Goal: Book appointment/travel/reservation

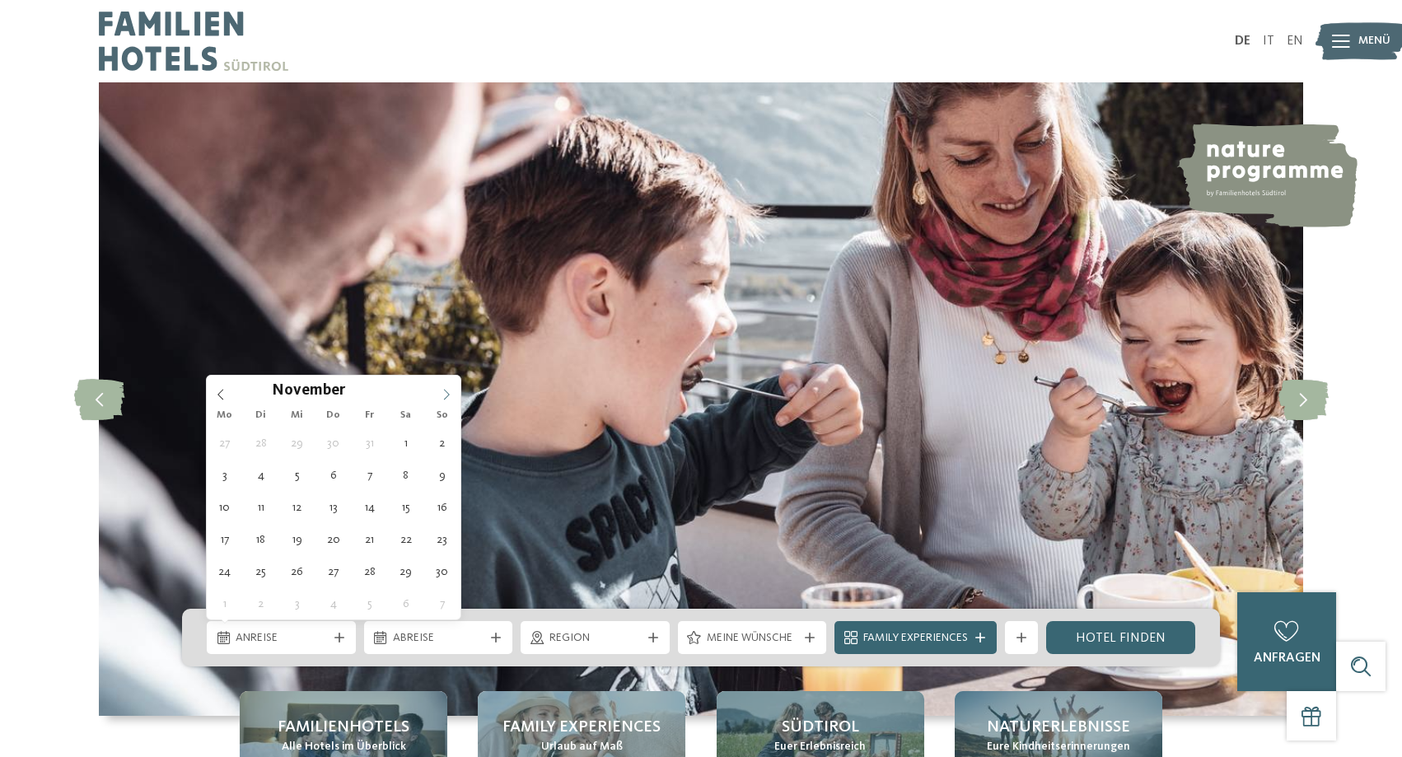
click at [440, 396] on span at bounding box center [446, 390] width 28 height 28
type input "****"
click at [440, 396] on span at bounding box center [446, 390] width 28 height 28
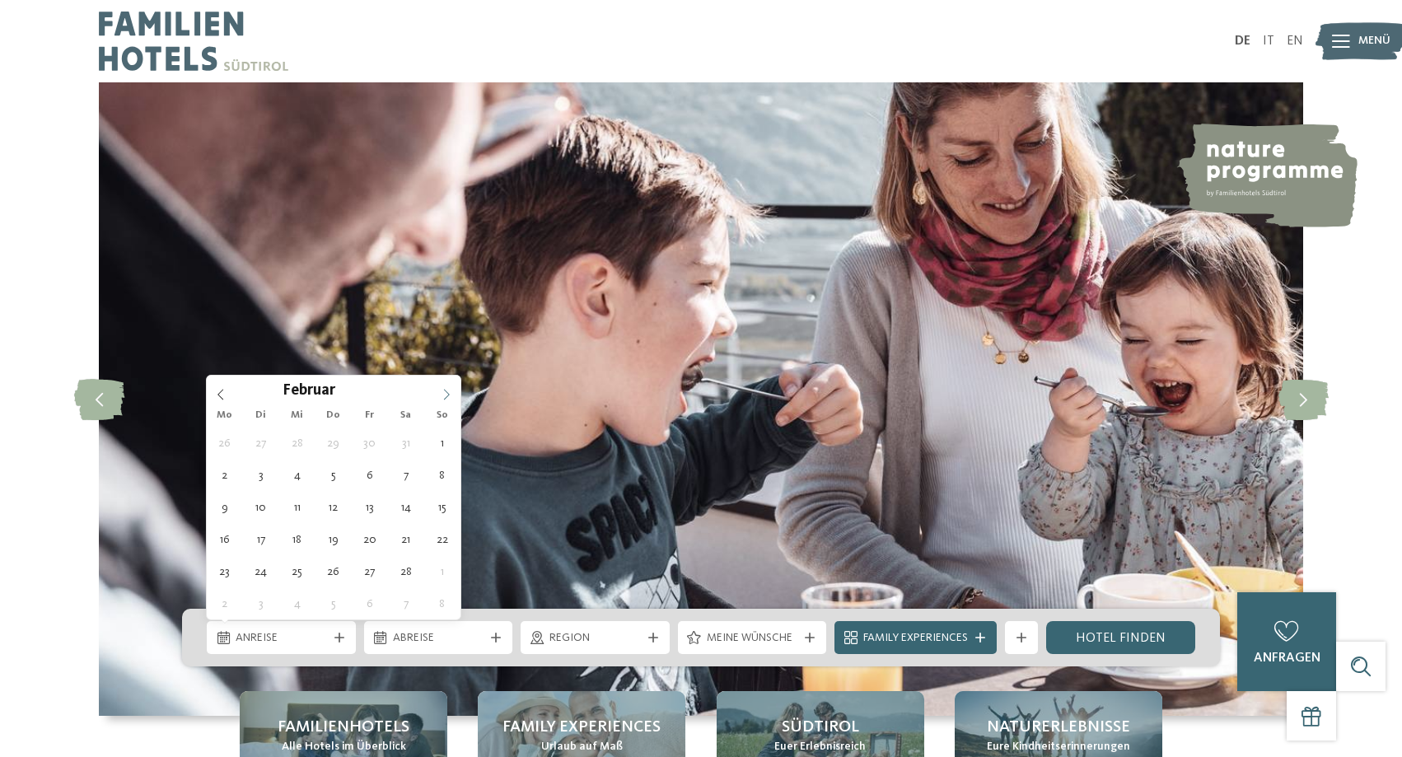
click at [440, 396] on span at bounding box center [446, 390] width 28 height 28
click at [440, 397] on span at bounding box center [446, 390] width 28 height 28
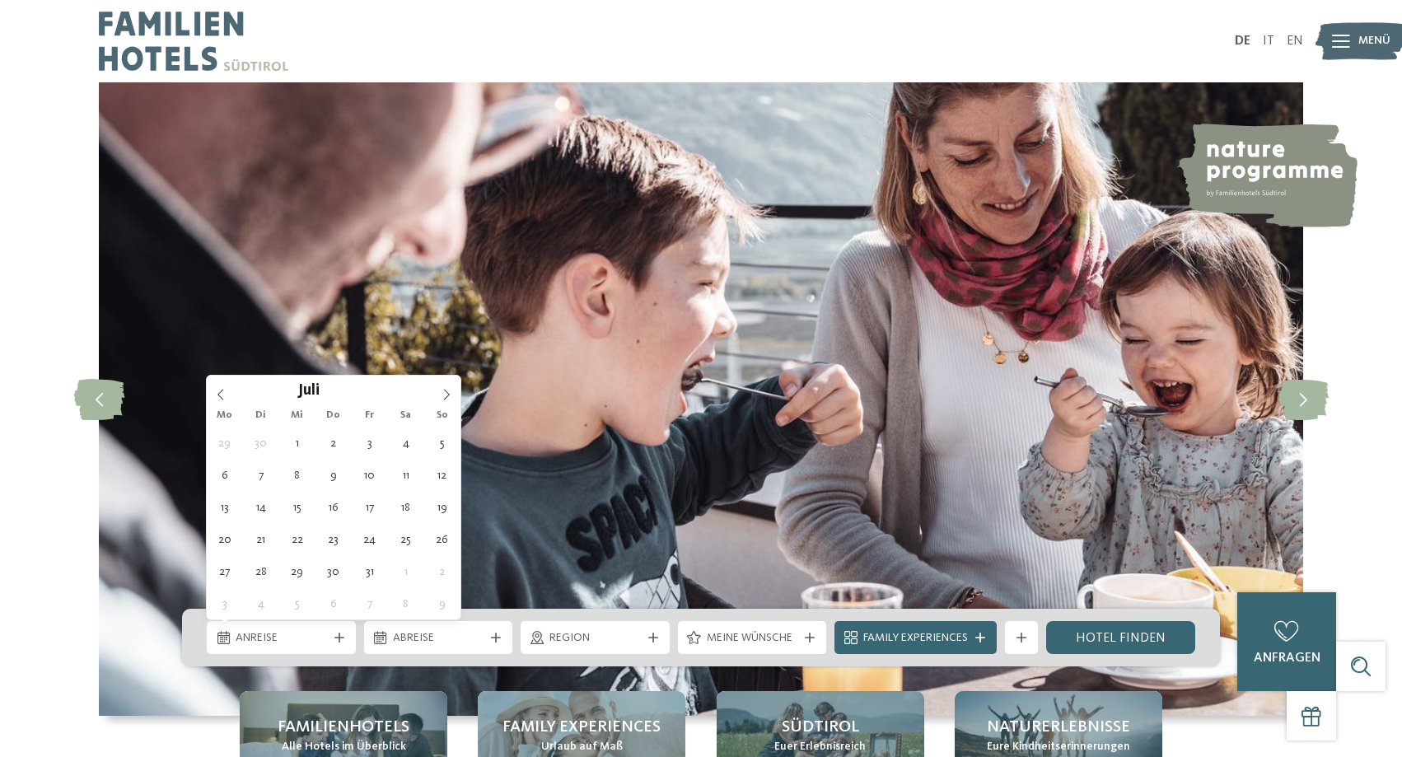
type div "[DATE]"
type input "****"
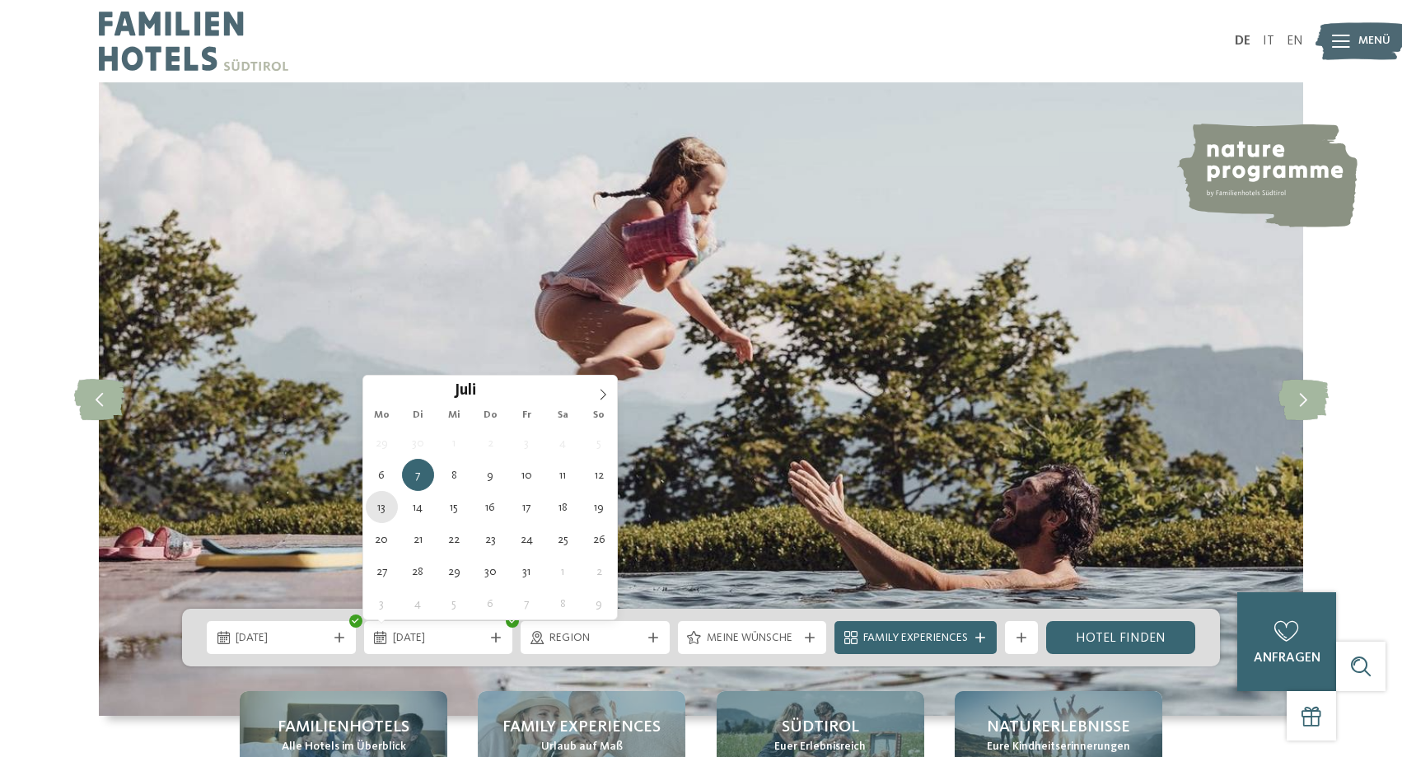
type div "[DATE]"
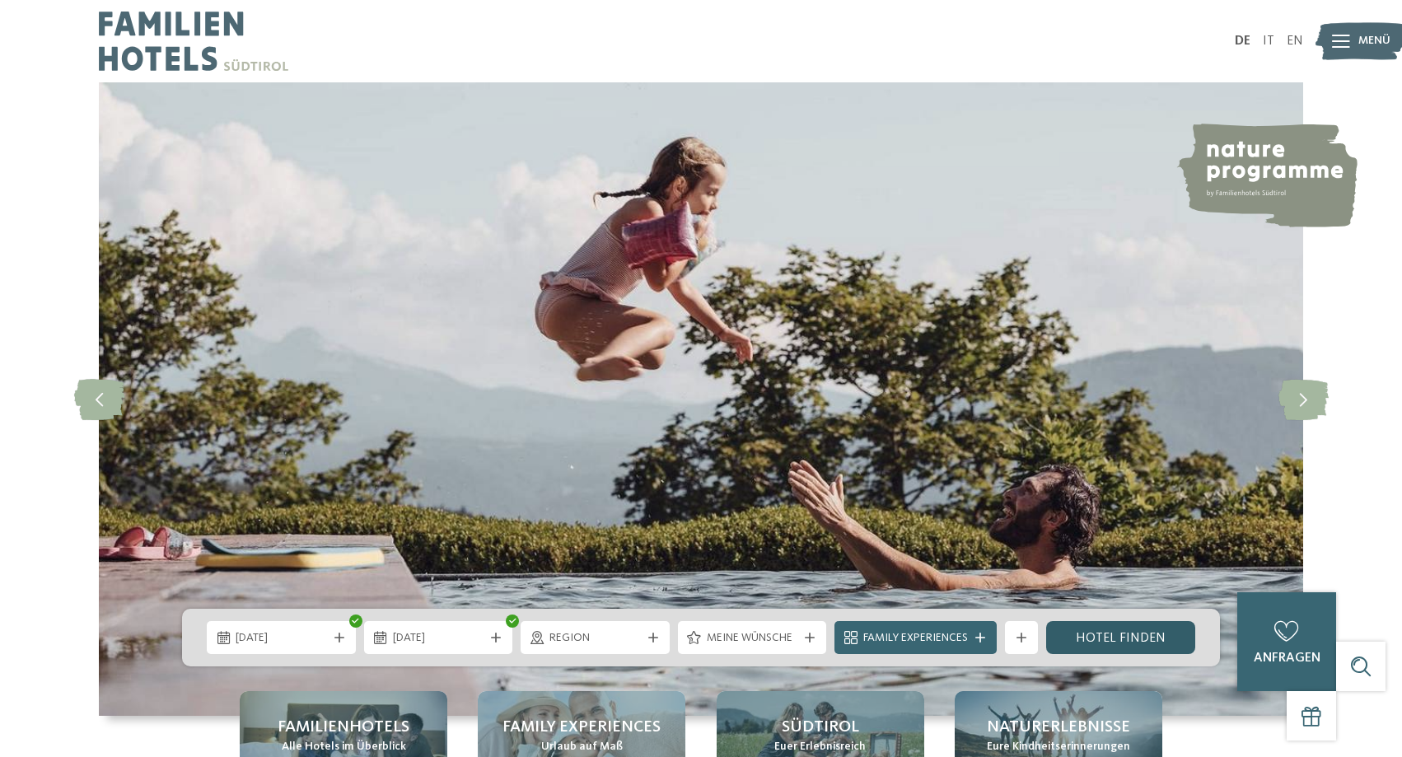
click at [1115, 637] on link "Hotel finden" at bounding box center [1120, 637] width 149 height 33
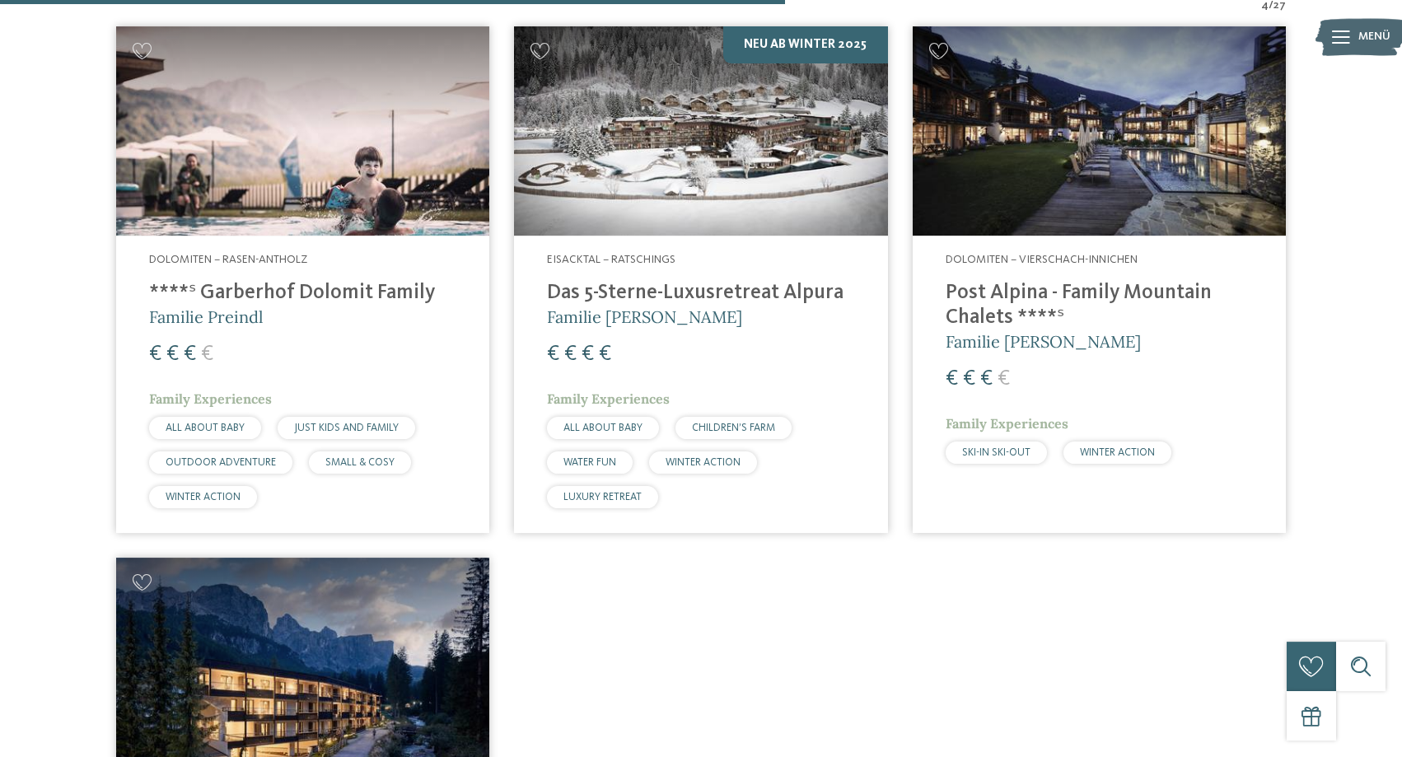
scroll to position [540, 0]
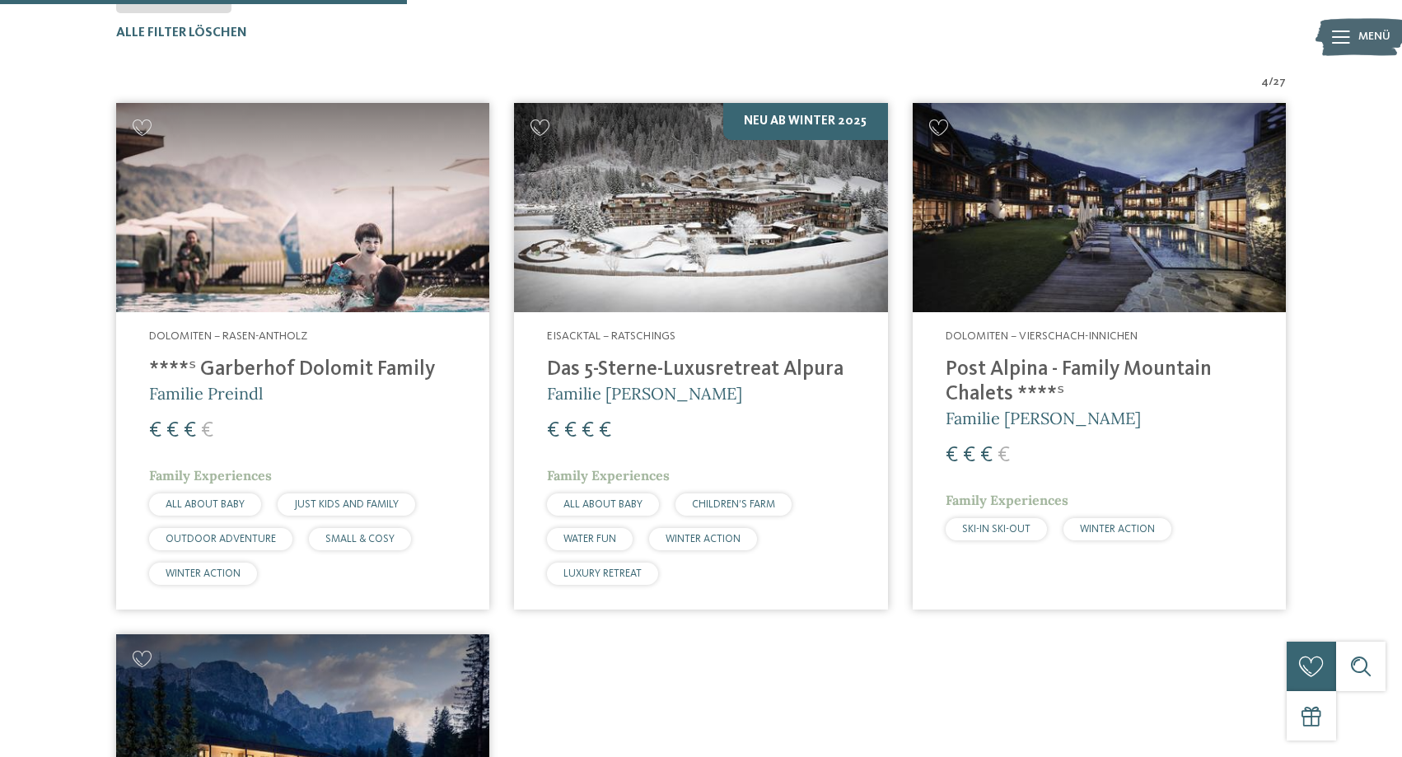
click at [648, 225] on img at bounding box center [700, 208] width 373 height 210
click at [319, 273] on img at bounding box center [302, 208] width 373 height 210
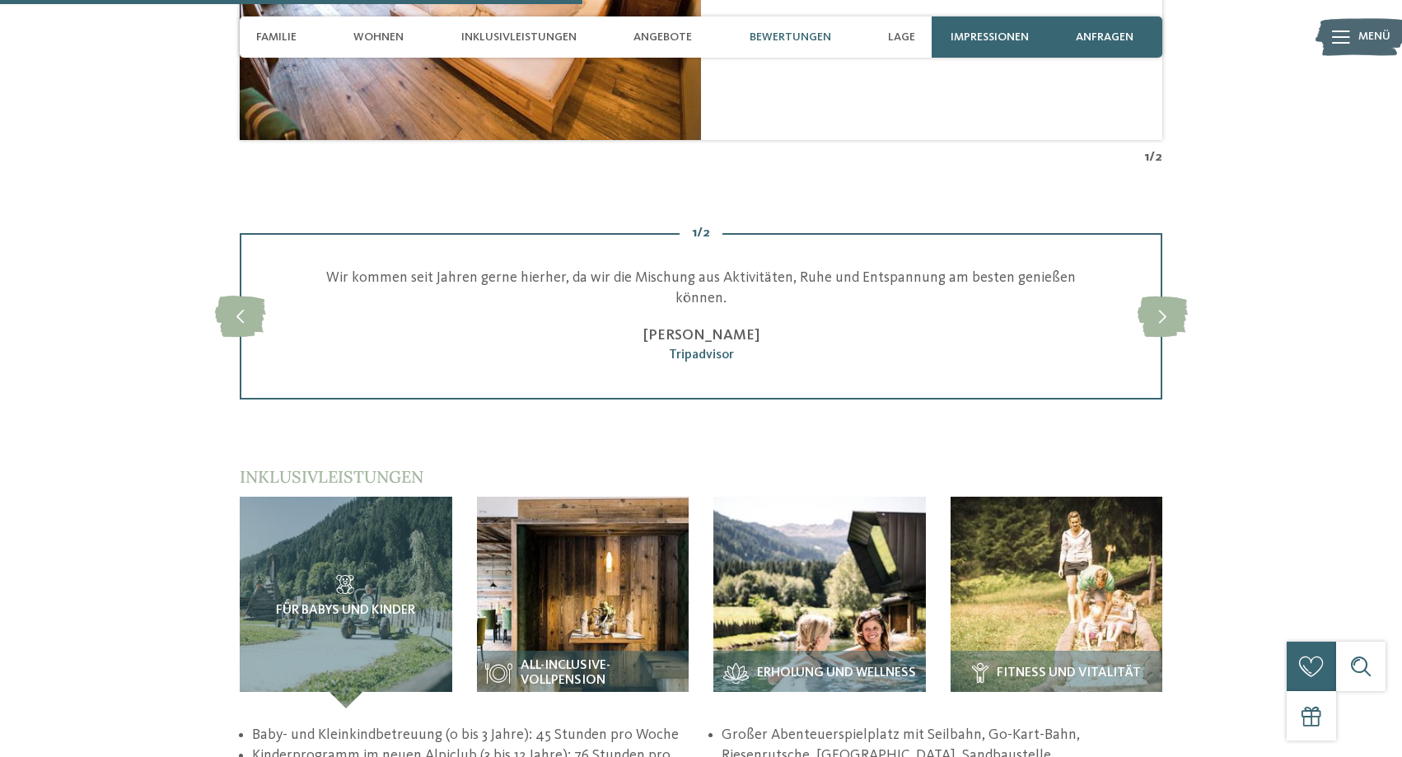
scroll to position [2856, 0]
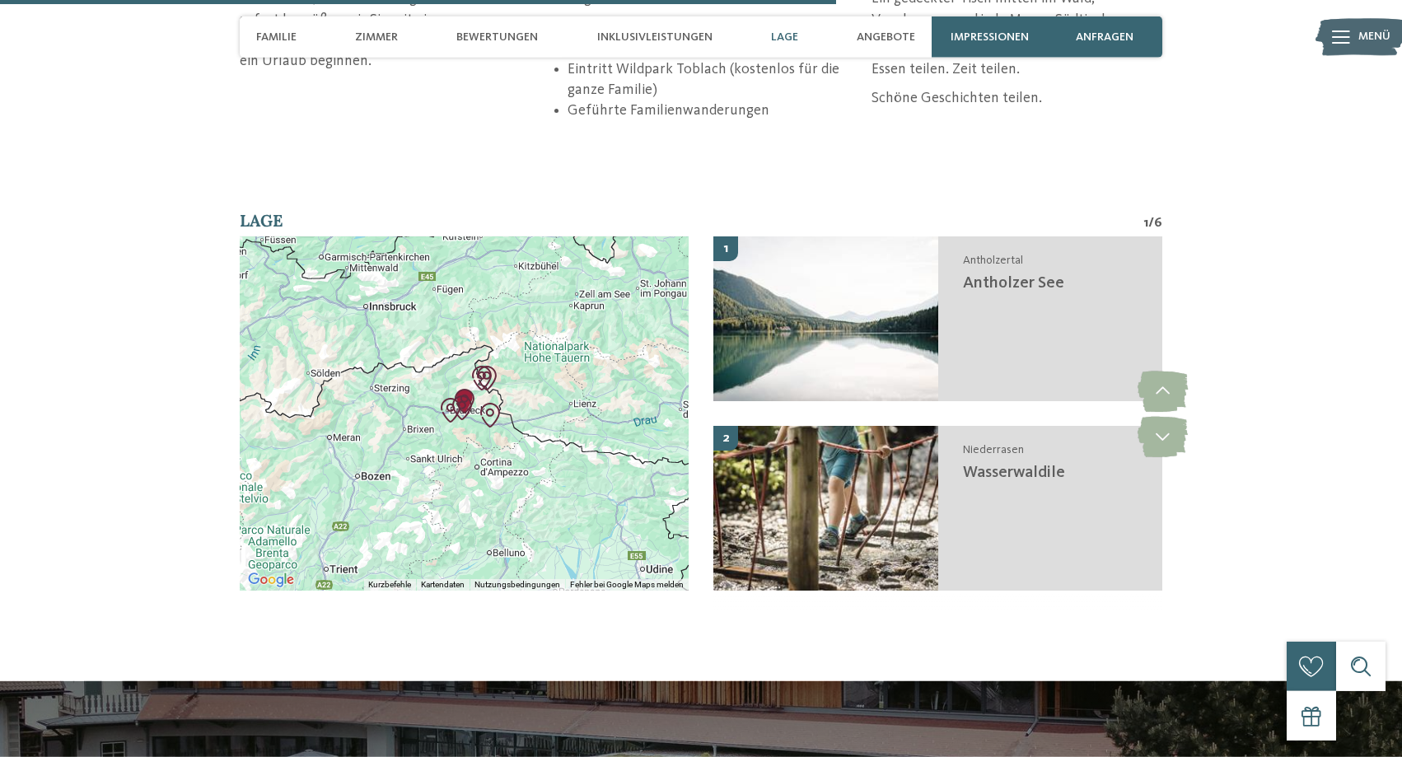
scroll to position [4032, 0]
